Goal: Communication & Community: Answer question/provide support

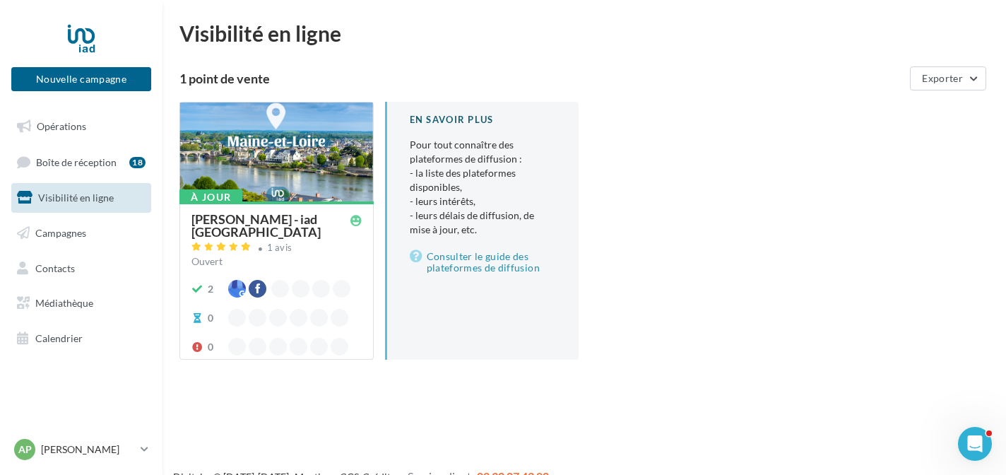
scroll to position [23, 0]
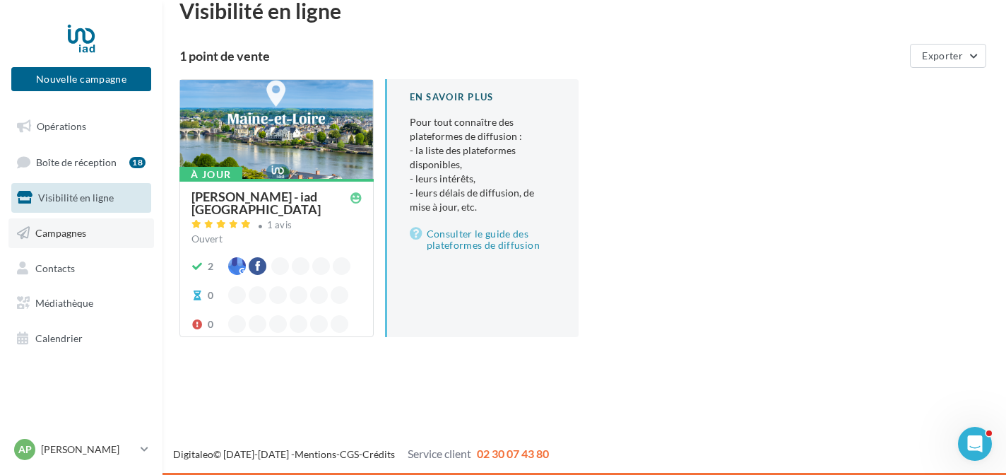
click at [98, 233] on link "Campagnes" at bounding box center [81, 233] width 146 height 30
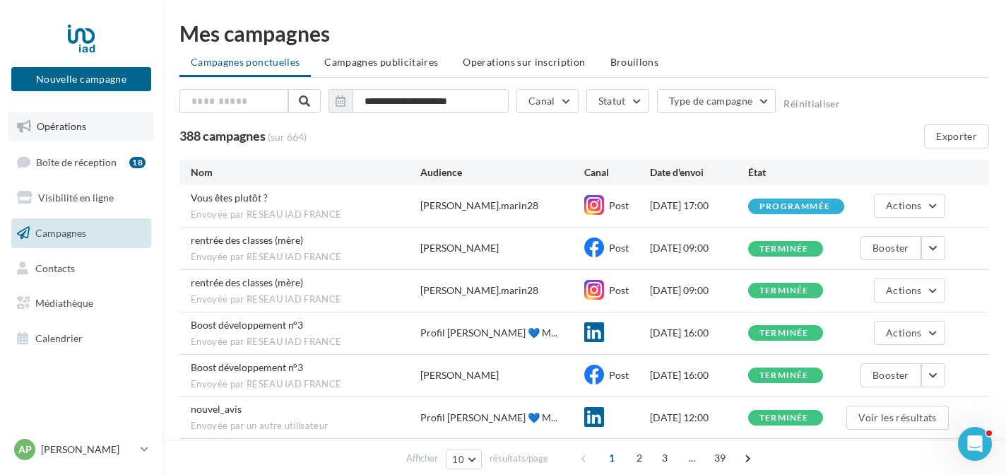
click at [74, 124] on span "Opérations" at bounding box center [61, 126] width 49 height 12
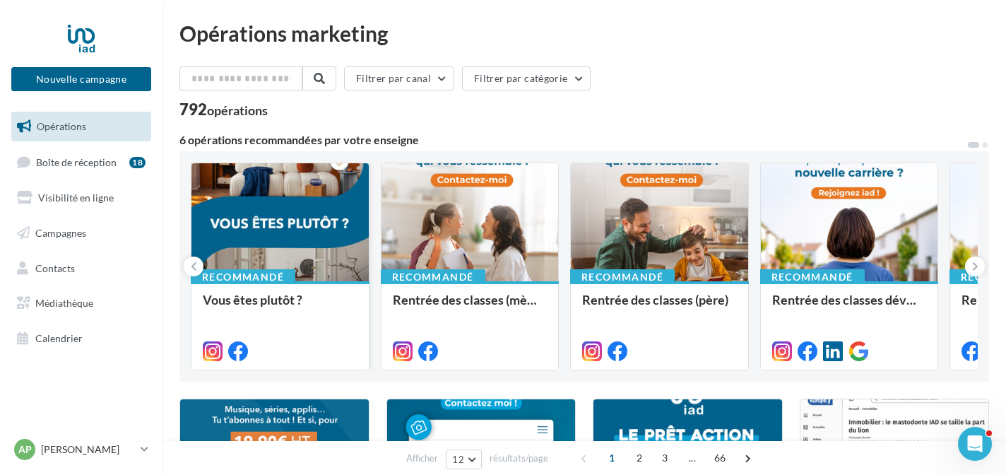
click at [276, 331] on div at bounding box center [280, 350] width 177 height 40
click at [305, 253] on div at bounding box center [280, 222] width 177 height 119
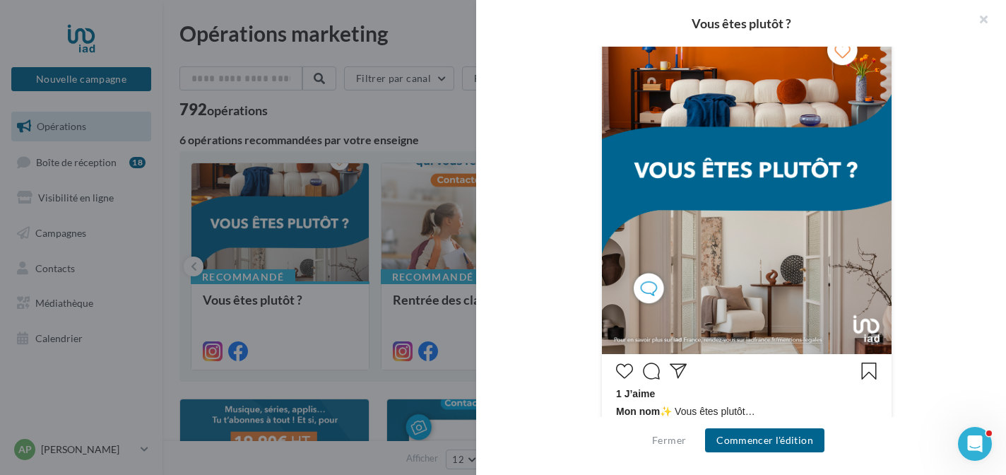
scroll to position [365, 0]
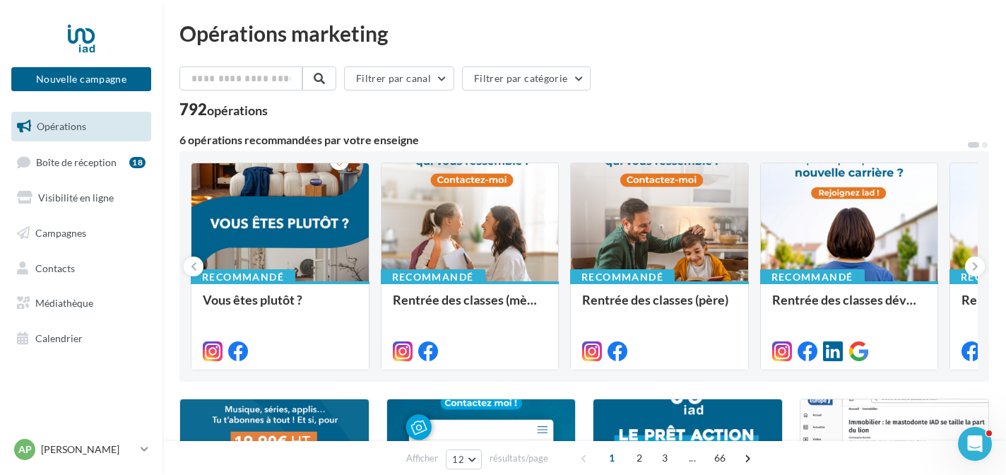
click at [100, 160] on span "Boîte de réception" at bounding box center [76, 161] width 81 height 12
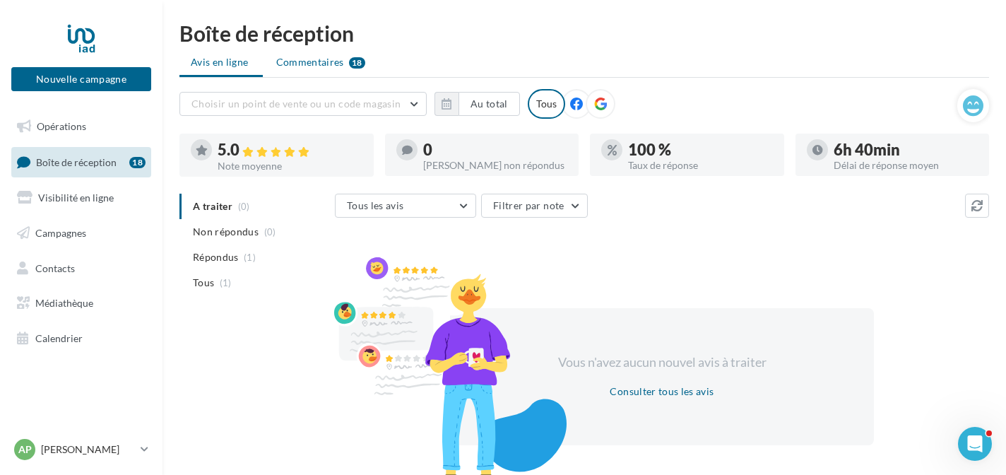
click at [341, 60] on span "Commentaires" at bounding box center [310, 62] width 68 height 14
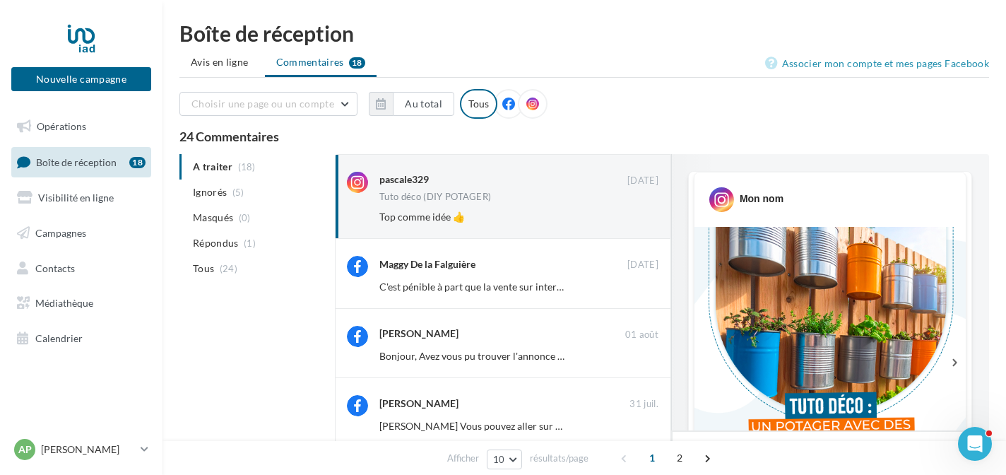
scroll to position [726, 0]
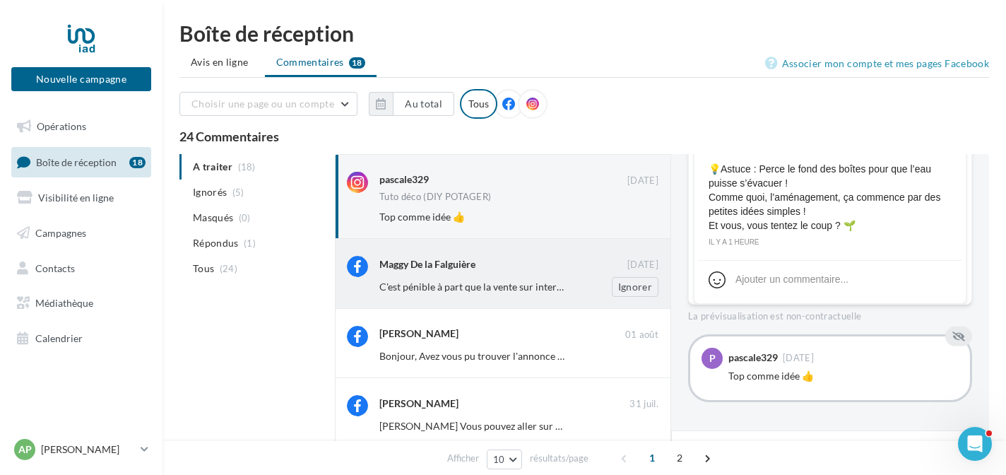
click at [462, 264] on div "Maggy De la Falguière" at bounding box center [427, 264] width 96 height 14
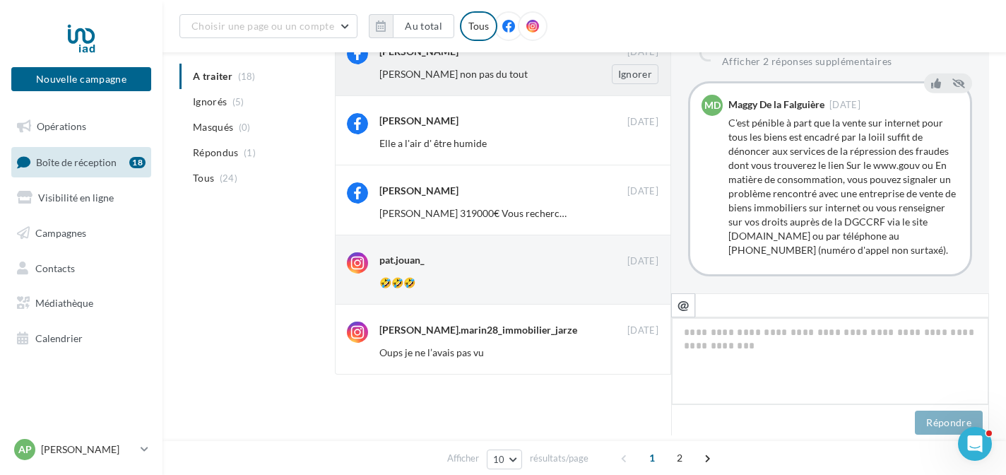
scroll to position [0, 0]
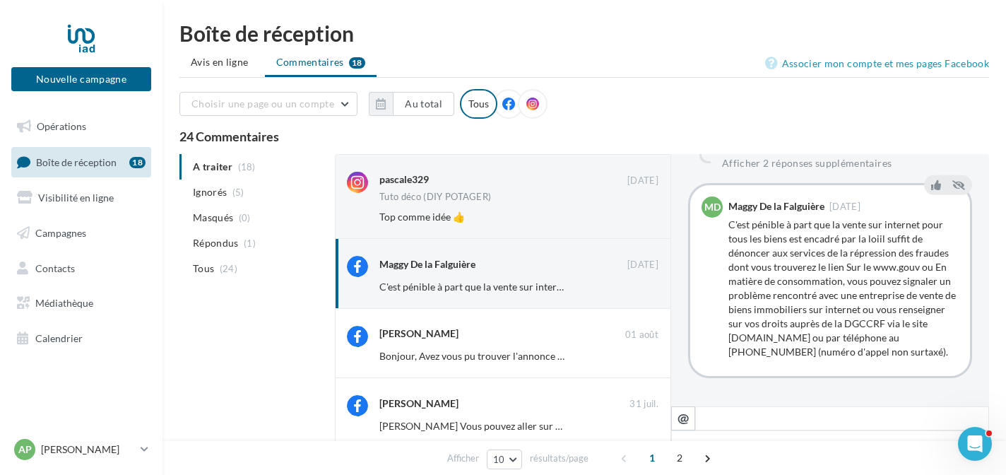
click at [471, 106] on div "Tous" at bounding box center [478, 104] width 37 height 30
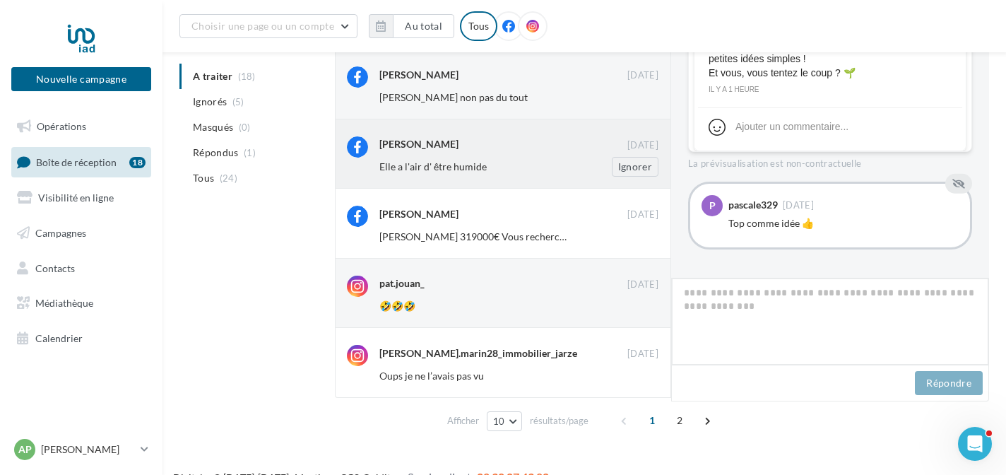
scroll to position [481, 0]
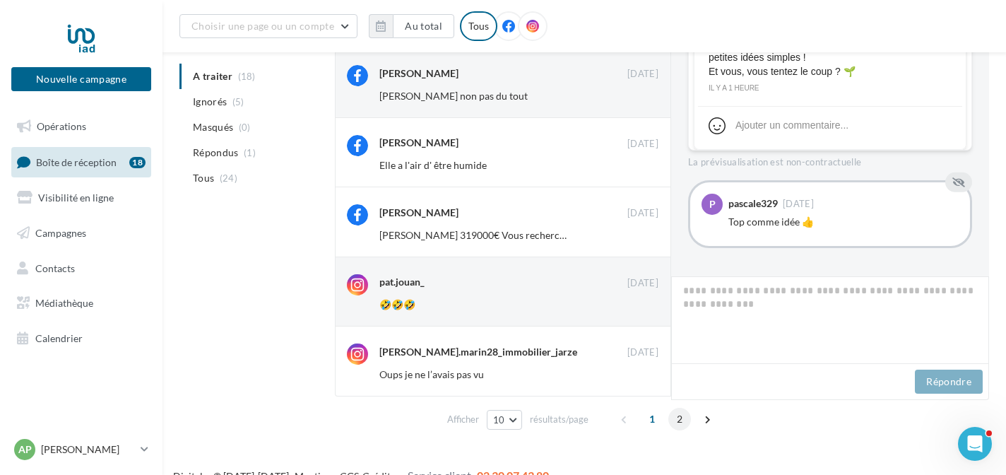
click at [684, 421] on span "2" at bounding box center [680, 419] width 23 height 23
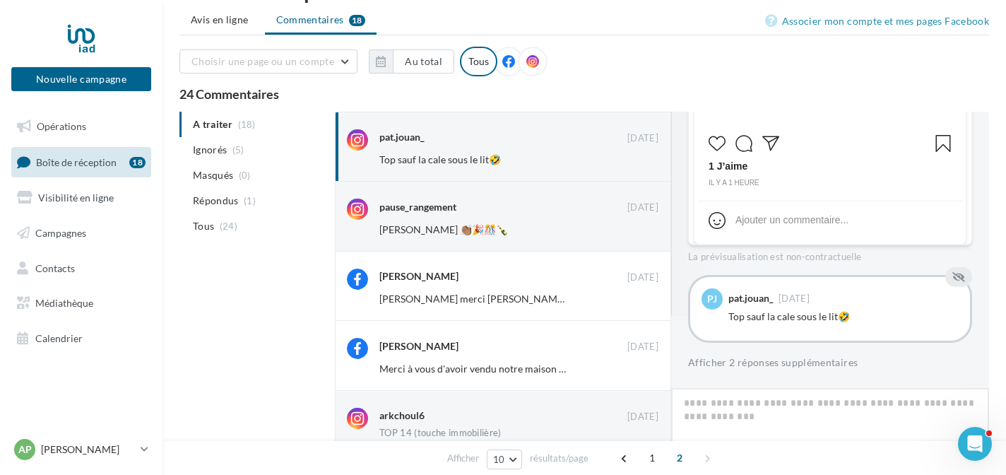
scroll to position [0, 0]
